Goal: Find specific page/section: Find specific page/section

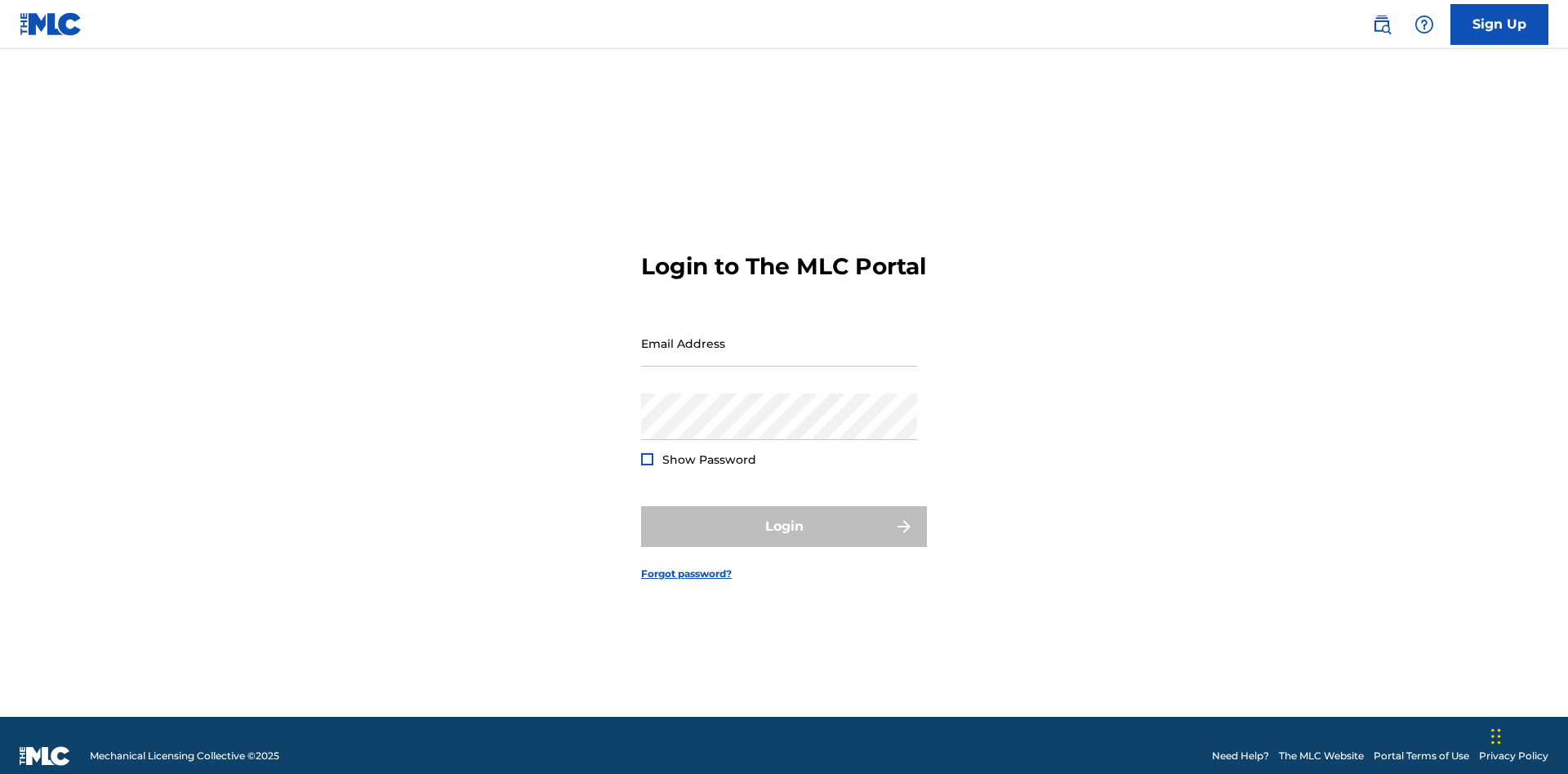
scroll to position [21, 0]
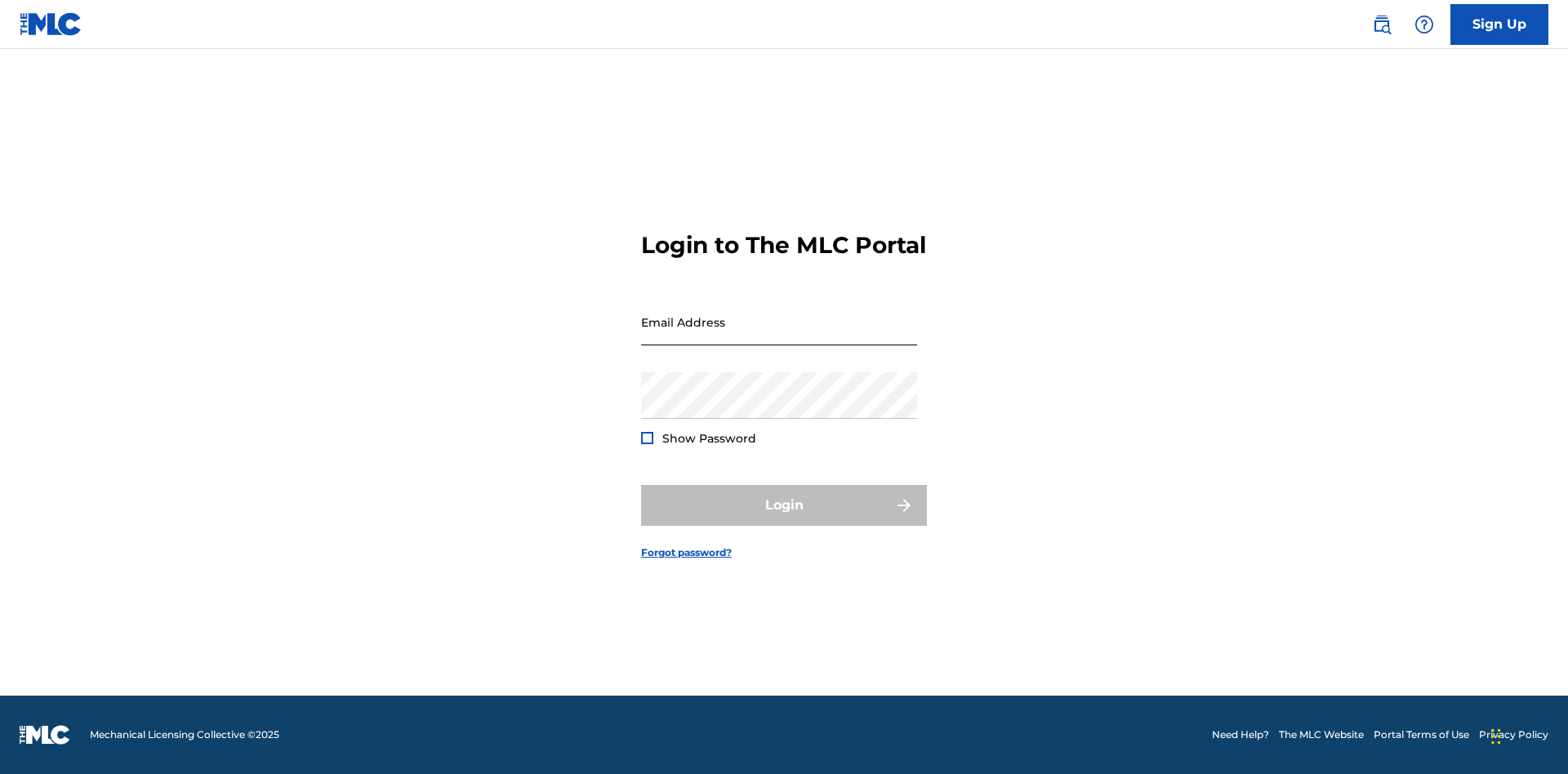
click at [780, 335] on input "Email Address" at bounding box center [779, 322] width 276 height 47
type input "[PERSON_NAME][EMAIL_ADDRESS][PERSON_NAME][DOMAIN_NAME]"
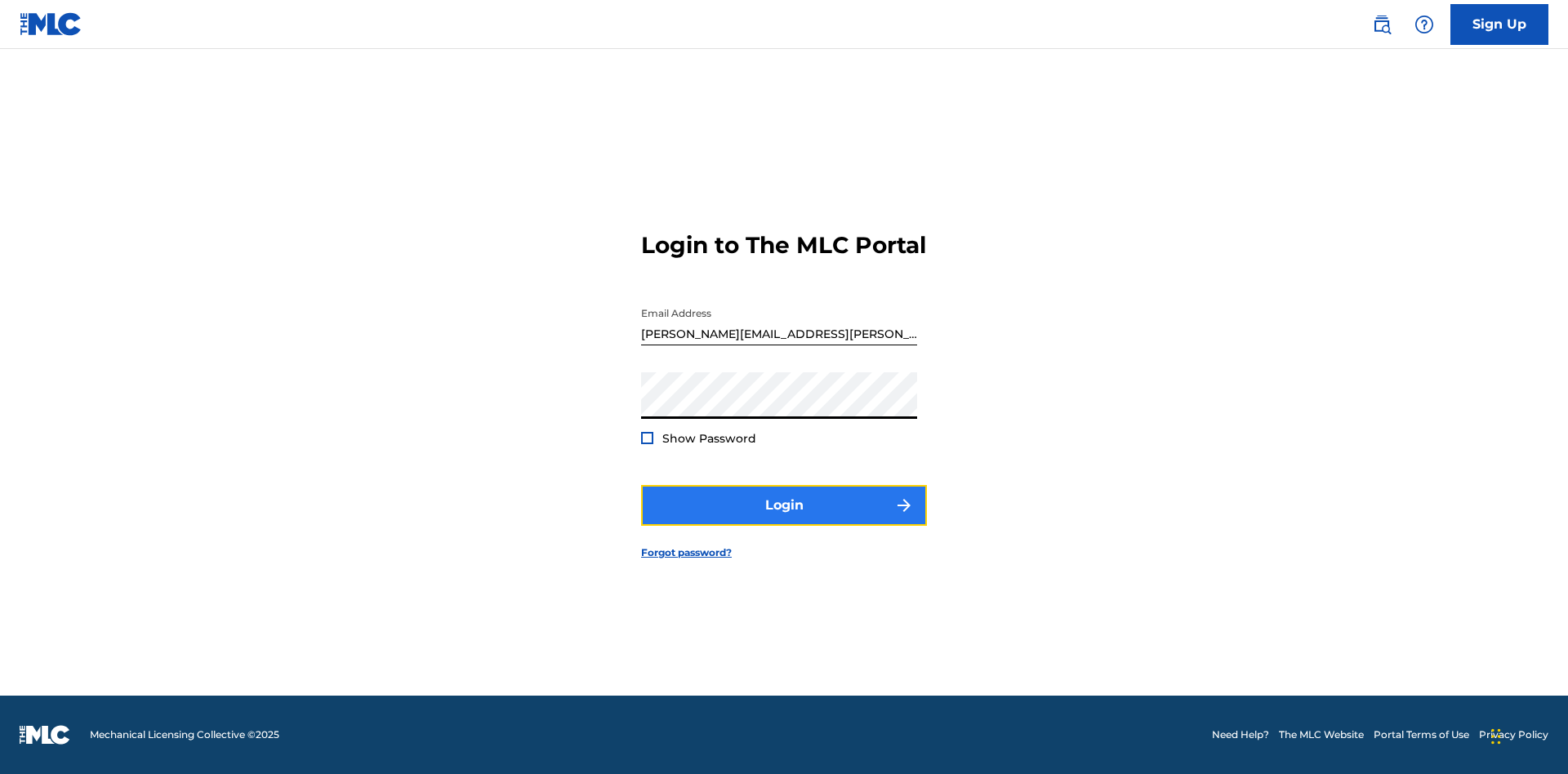
click at [784, 520] on button "Login" at bounding box center [784, 505] width 286 height 41
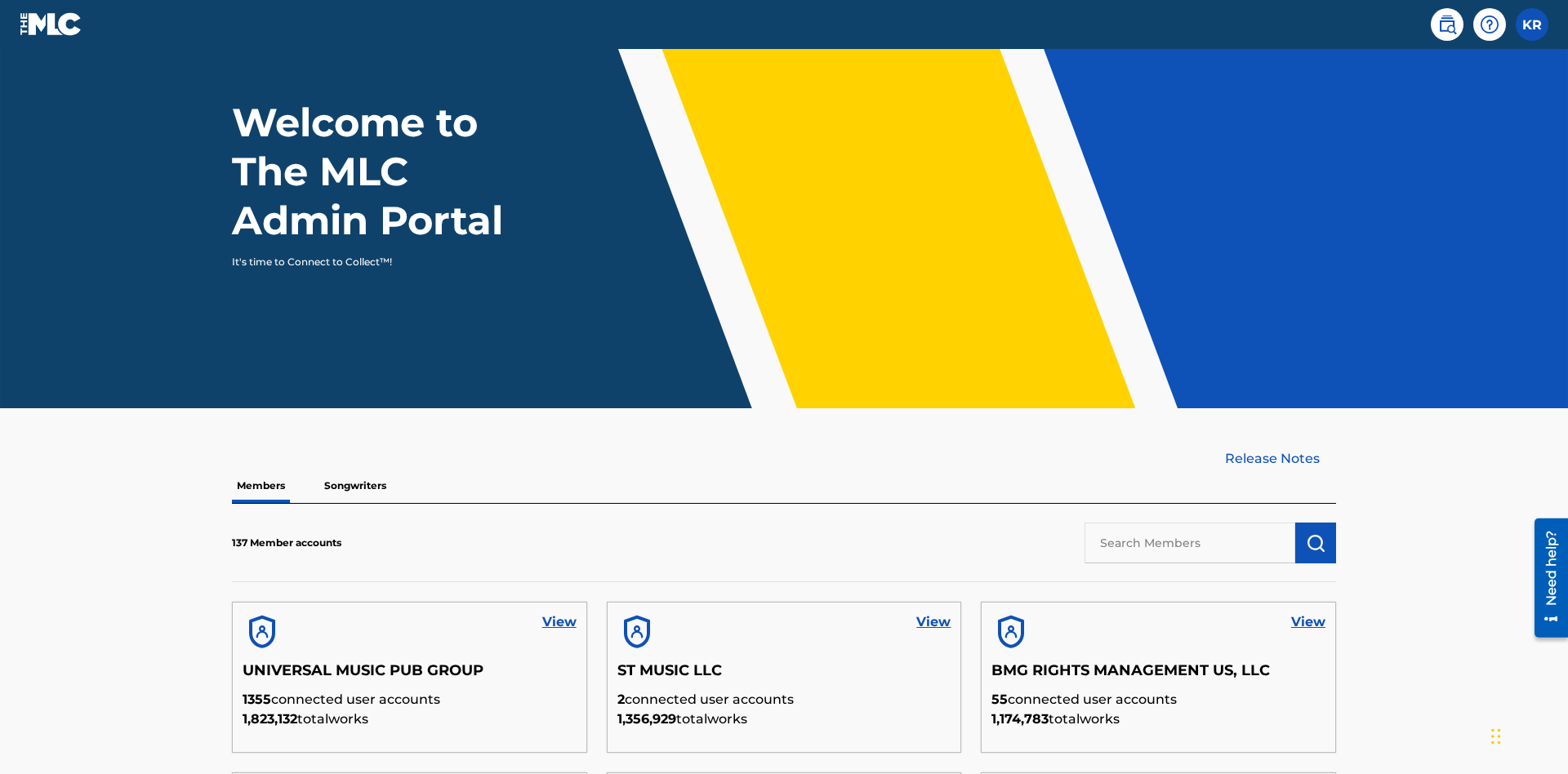
scroll to position [494, 0]
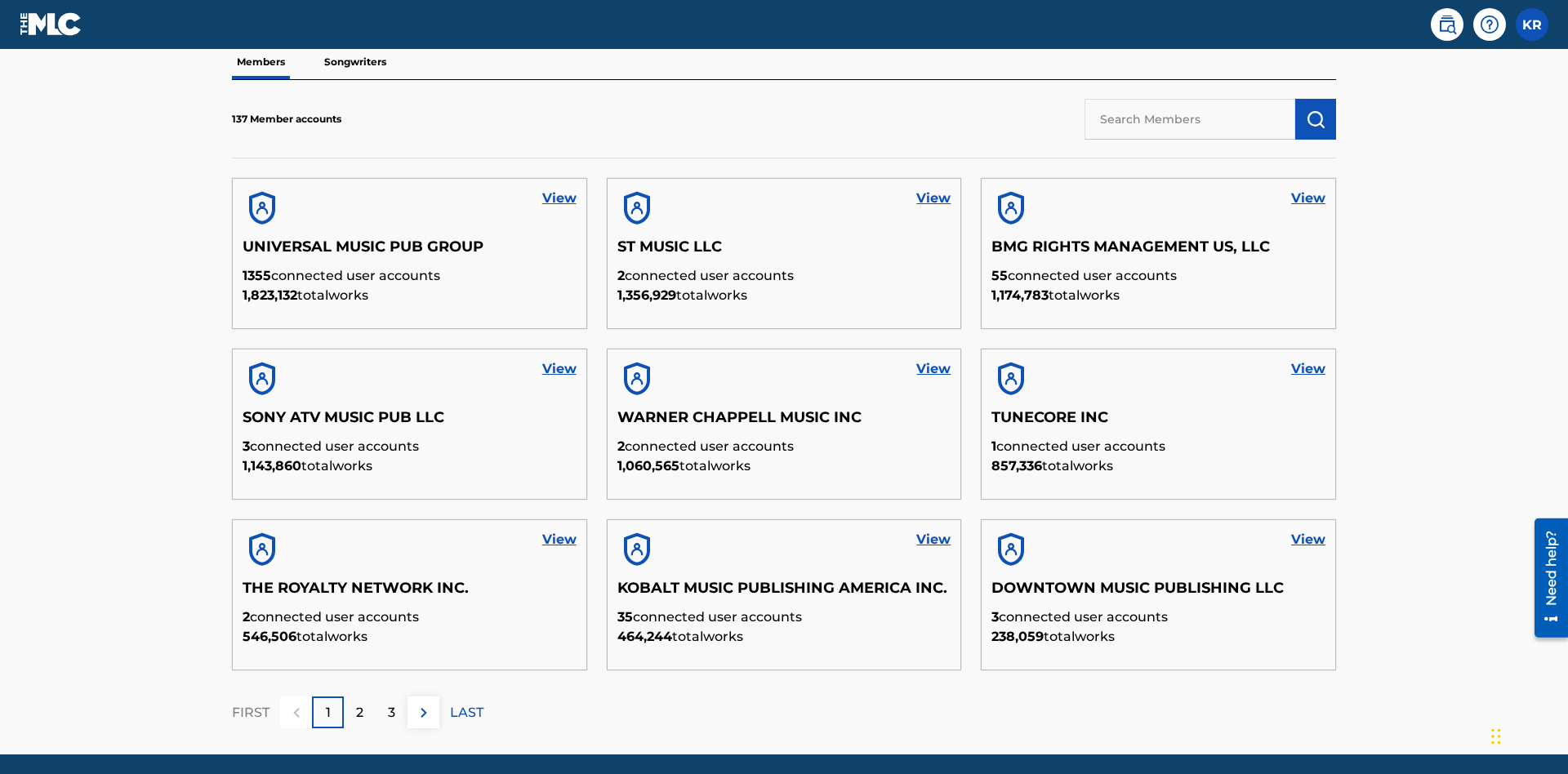
click at [1190, 118] on input "text" at bounding box center [1190, 119] width 211 height 41
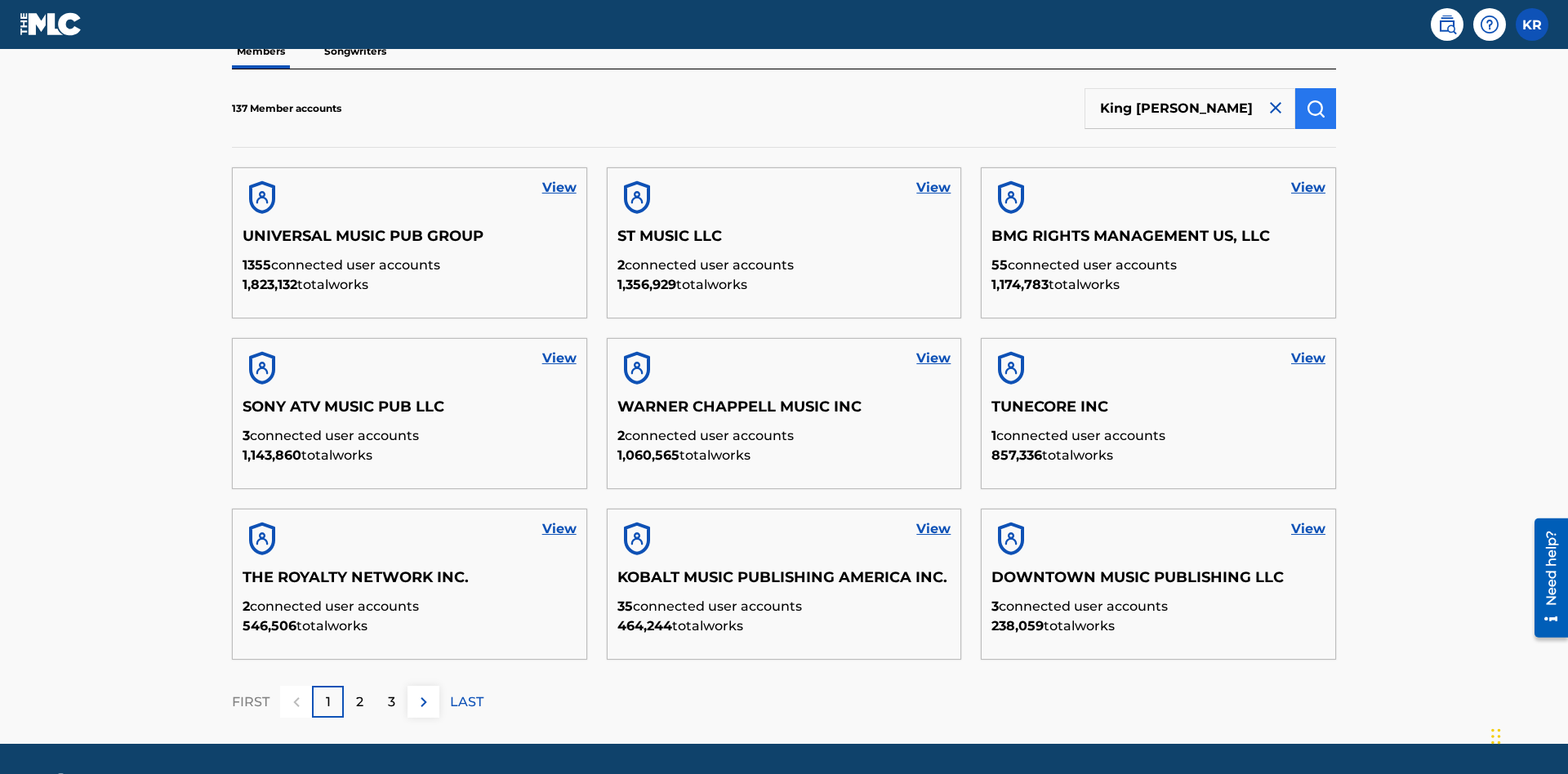
type input "King [PERSON_NAME]"
click at [1316, 108] on img "submit" at bounding box center [1316, 109] width 19 height 19
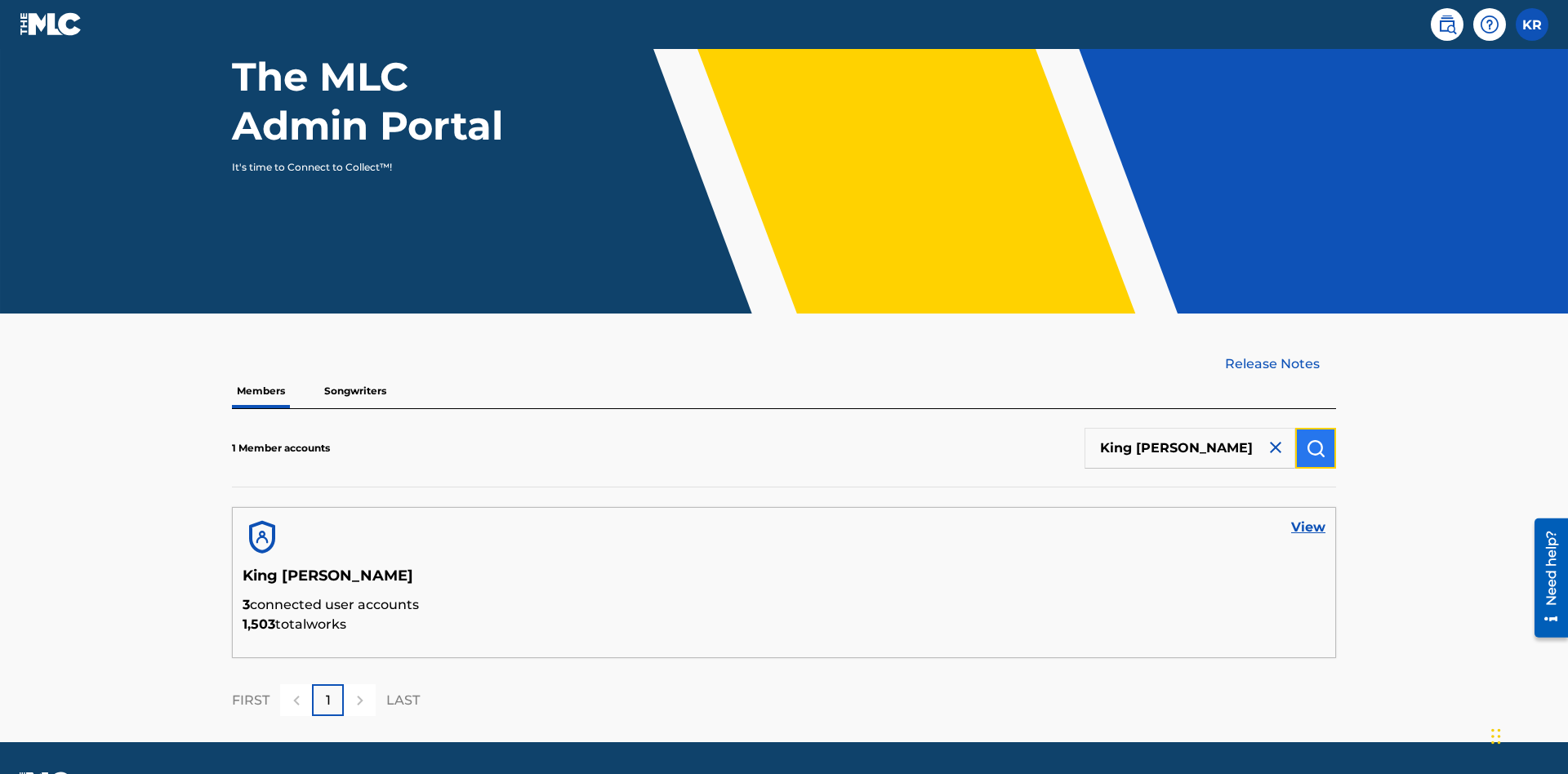
scroll to position [211, 0]
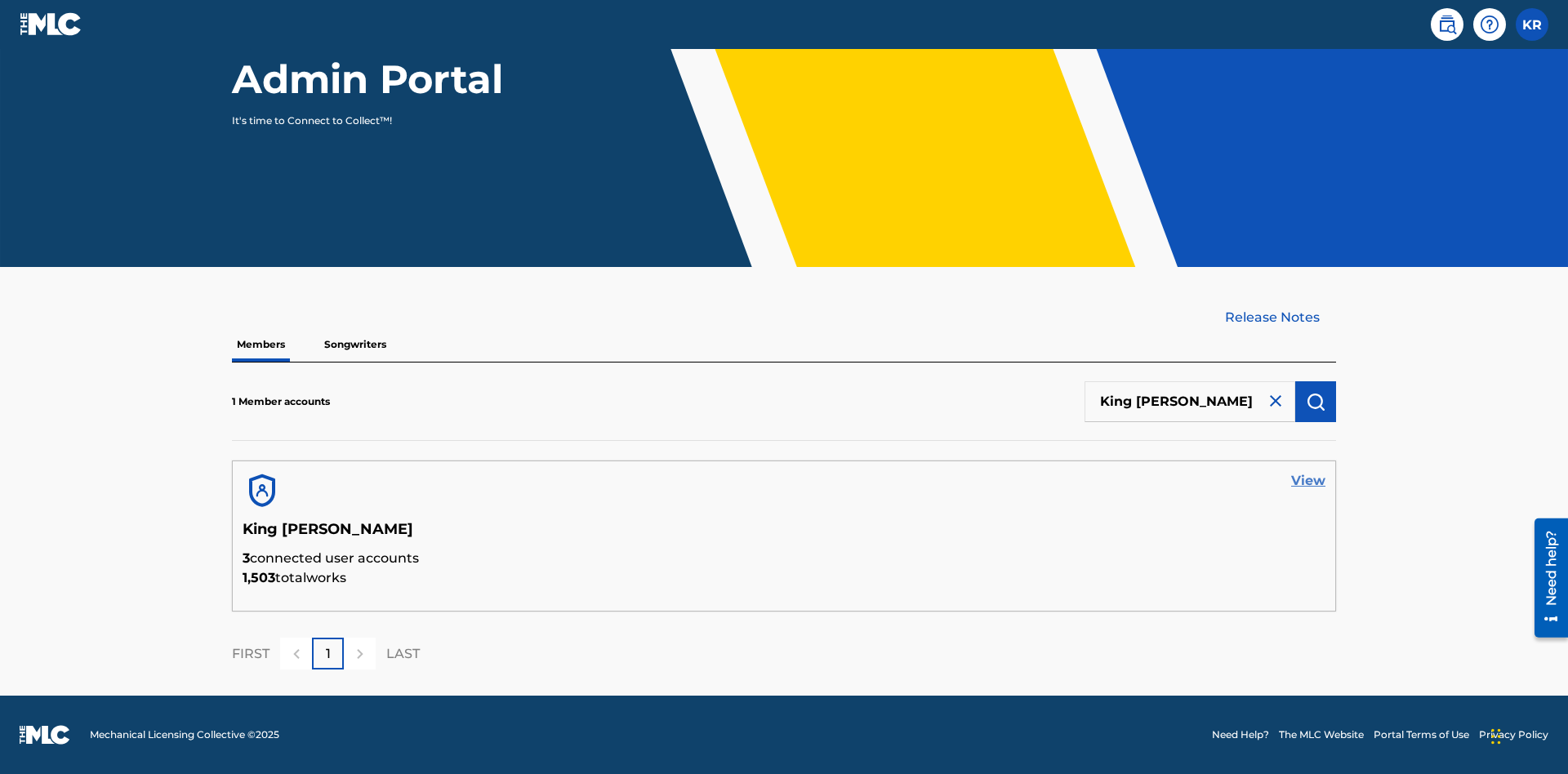
click at [1309, 481] on link "View" at bounding box center [1308, 481] width 34 height 19
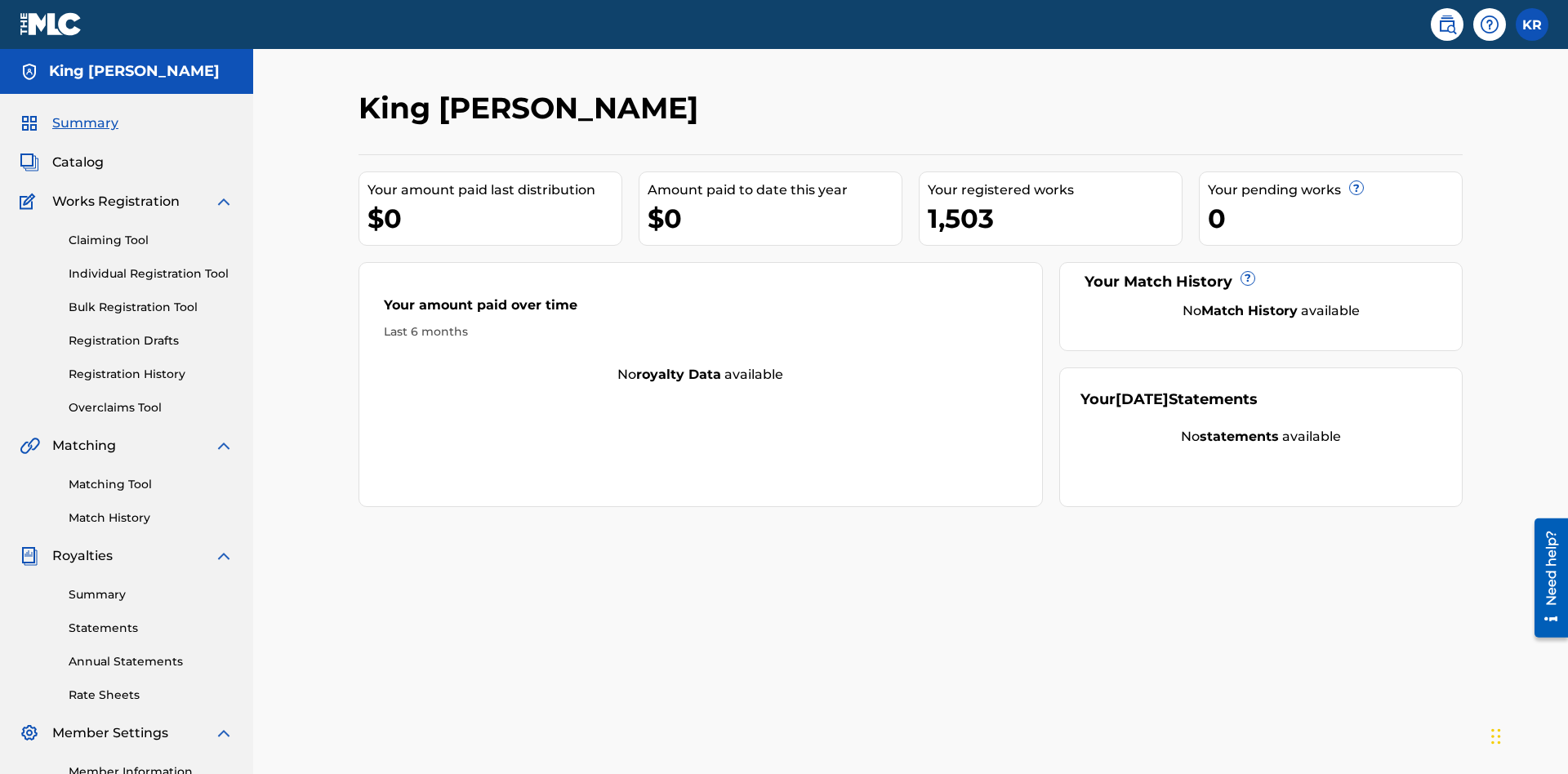
scroll to position [54, 0]
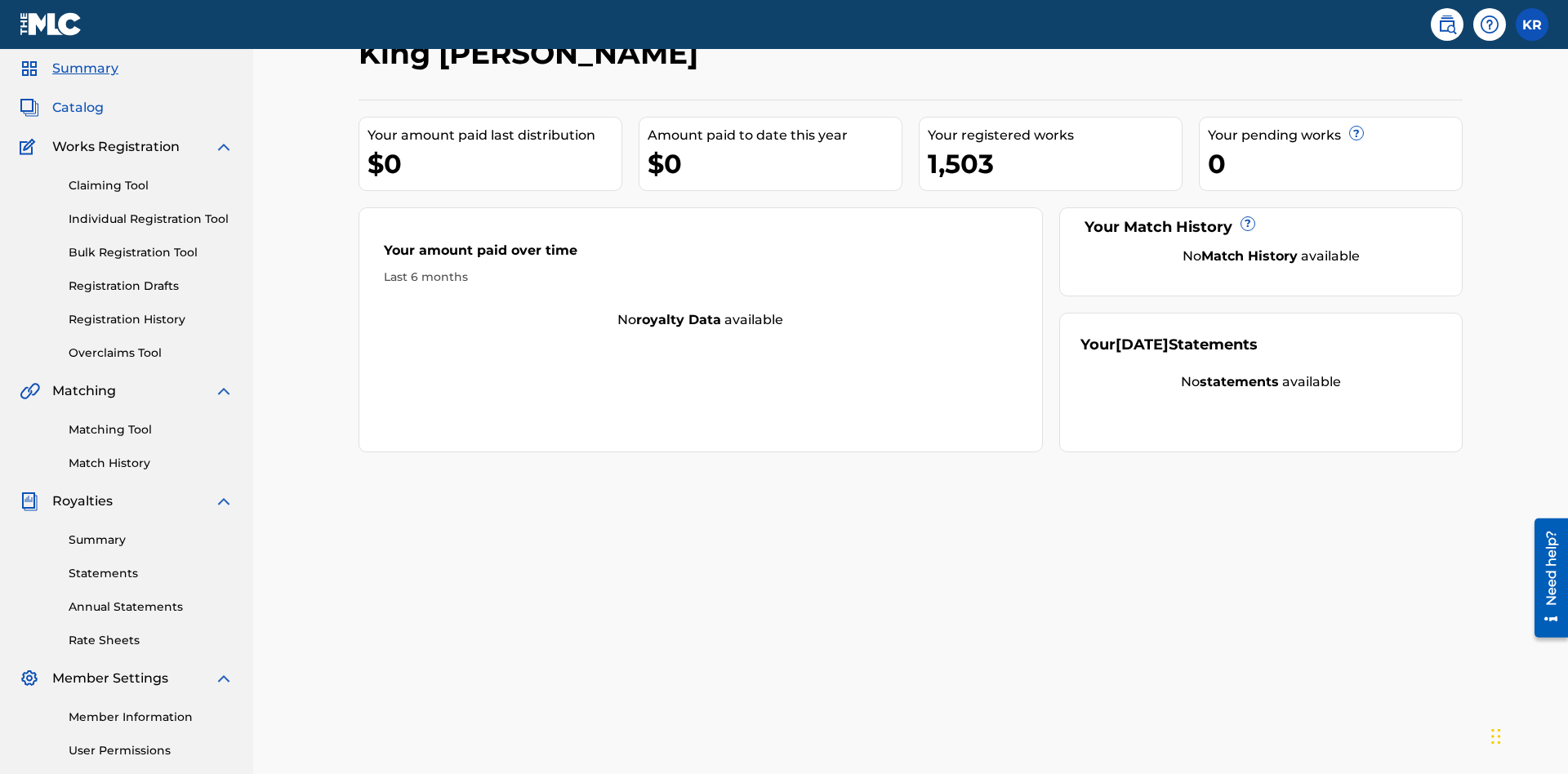
click at [77, 108] on span "Catalog" at bounding box center [78, 108] width 52 height 19
